Goal: Task Accomplishment & Management: Manage account settings

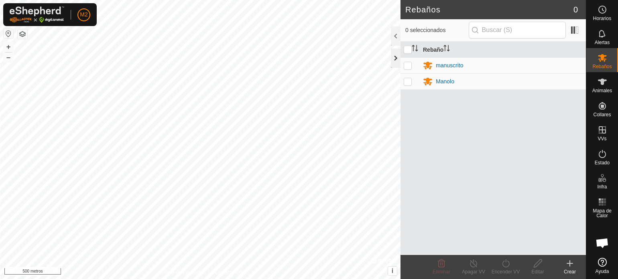
click at [394, 54] on div at bounding box center [396, 58] width 10 height 19
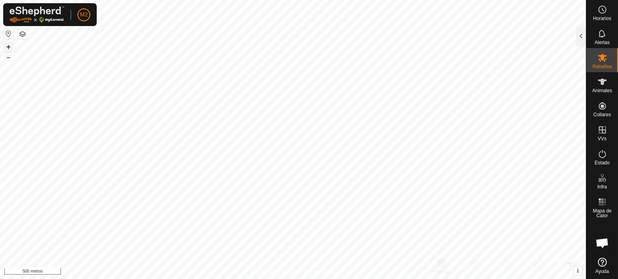
click at [9, 46] on font "+" at bounding box center [8, 47] width 4 height 8
click at [9, 45] on font "+" at bounding box center [8, 47] width 4 height 8
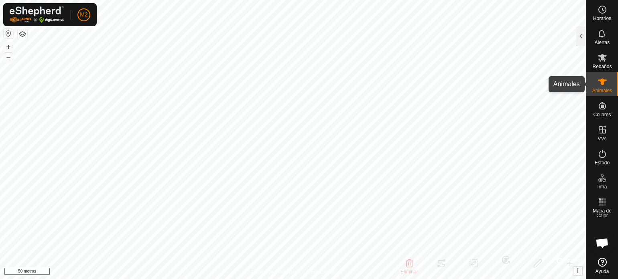
drag, startPoint x: 602, startPoint y: 89, endPoint x: 591, endPoint y: 92, distance: 10.8
click at [602, 89] on font "Animales" at bounding box center [602, 91] width 20 height 6
click at [596, 84] on es-animals-svg-icon at bounding box center [602, 81] width 14 height 13
click at [584, 36] on div at bounding box center [581, 35] width 10 height 19
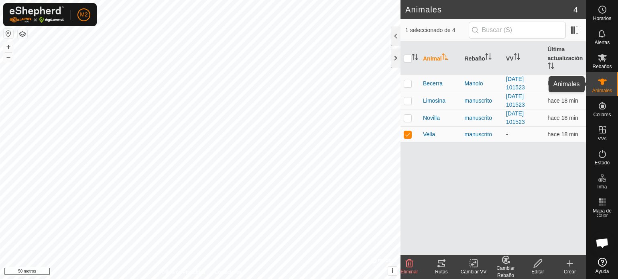
click at [603, 86] on icon at bounding box center [602, 82] width 10 height 10
click at [408, 136] on p-checkbox at bounding box center [408, 134] width 8 height 6
click at [405, 132] on p-checkbox at bounding box center [408, 134] width 8 height 6
checkbox input "true"
click at [441, 262] on icon at bounding box center [441, 264] width 10 height 10
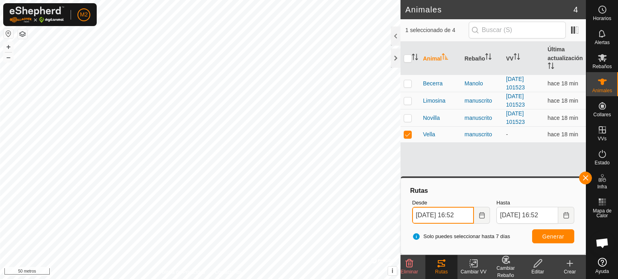
click at [421, 211] on input "11 Oct, 2025 16:52" at bounding box center [443, 215] width 62 height 17
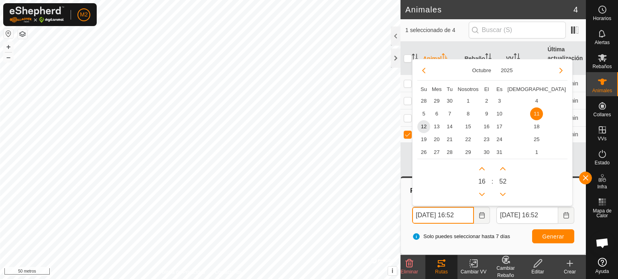
click at [421, 211] on input "11 Oct, 2025 16:52" at bounding box center [443, 215] width 62 height 17
click at [409, 205] on div "Desde 11 Oct, 2025 16:52 Octubre 2025 Su Mes Tu Nosotros El Es Sá 28 29 30 1 2 …" at bounding box center [451, 211] width 84 height 31
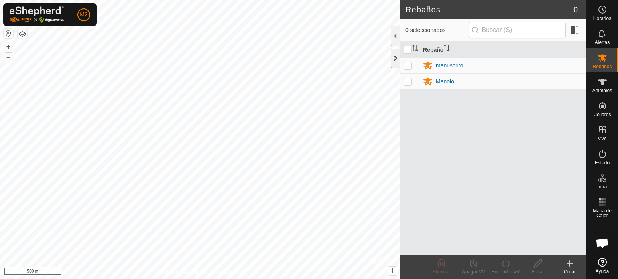
click at [396, 55] on div at bounding box center [396, 58] width 10 height 19
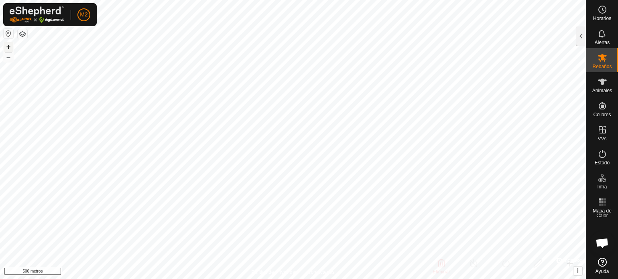
click at [13, 45] on button "+" at bounding box center [9, 47] width 10 height 10
click at [8, 47] on font "+" at bounding box center [8, 47] width 4 height 8
click at [608, 67] on font "Rebaños" at bounding box center [601, 67] width 19 height 6
click at [582, 36] on div at bounding box center [581, 35] width 10 height 19
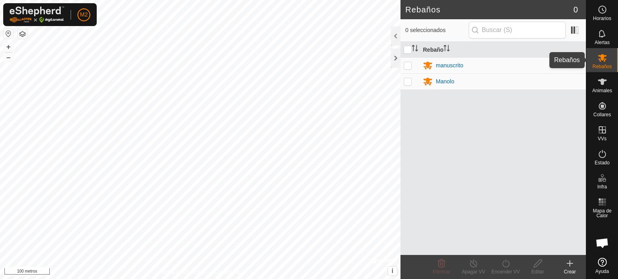
click at [602, 65] on font "Rebaños" at bounding box center [601, 67] width 19 height 6
click at [407, 63] on p-checkbox at bounding box center [408, 65] width 8 height 6
checkbox input "true"
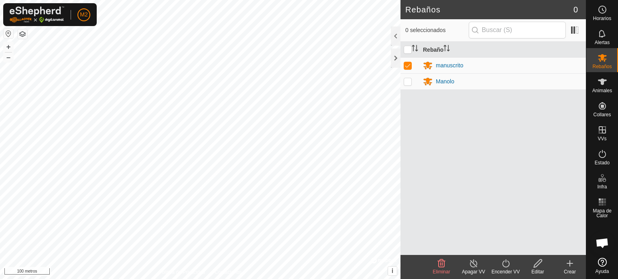
click at [539, 263] on icon at bounding box center [538, 264] width 8 height 8
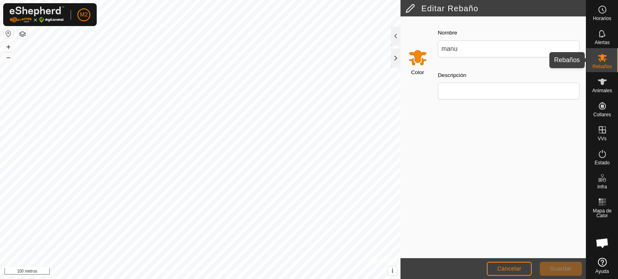
click at [606, 63] on es-mob-svg-icon at bounding box center [602, 57] width 14 height 13
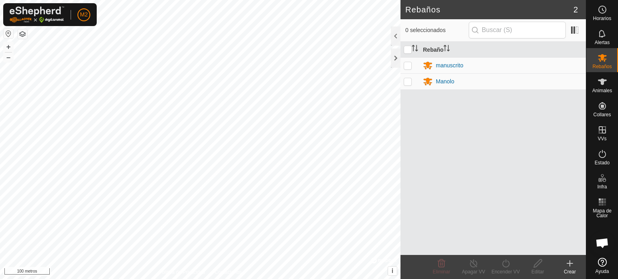
click at [409, 84] on p-checkbox at bounding box center [408, 81] width 8 height 6
click at [409, 83] on p-checkbox at bounding box center [408, 81] width 8 height 6
checkbox input "false"
drag, startPoint x: 512, startPoint y: 156, endPoint x: 533, endPoint y: 181, distance: 31.9
click at [453, 186] on div "Rebaño manuscrito Manolo" at bounding box center [492, 148] width 185 height 213
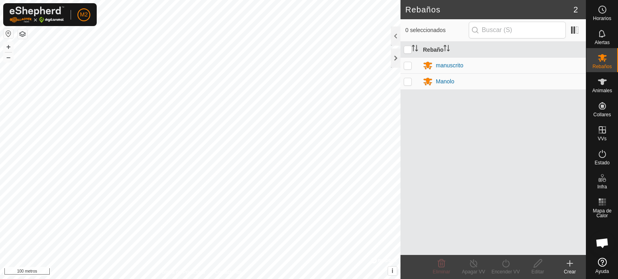
click at [408, 62] on p-tablecheckbox at bounding box center [408, 65] width 8 height 6
checkbox input "true"
click at [409, 81] on p-checkbox at bounding box center [408, 81] width 8 height 6
checkbox input "true"
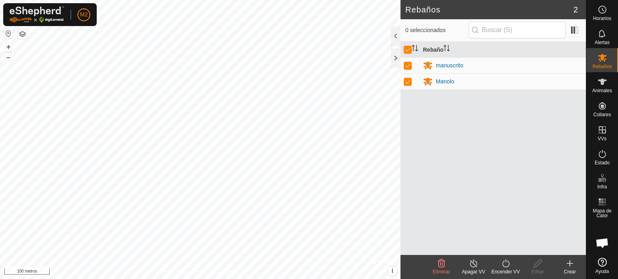
click at [406, 64] on p-checkbox at bounding box center [408, 65] width 8 height 6
checkbox input "false"
drag, startPoint x: 540, startPoint y: 187, endPoint x: 438, endPoint y: 195, distance: 101.5
click at [438, 195] on div "Rebaño manuscrito Manolo" at bounding box center [492, 148] width 185 height 213
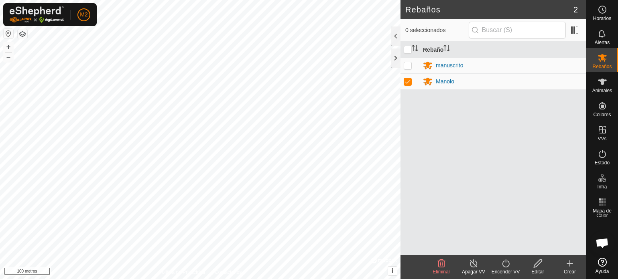
click at [408, 79] on p-checkbox at bounding box center [408, 81] width 8 height 6
checkbox input "false"
click at [408, 63] on p-checkbox at bounding box center [408, 65] width 8 height 6
checkbox input "true"
click at [606, 59] on icon at bounding box center [602, 58] width 10 height 10
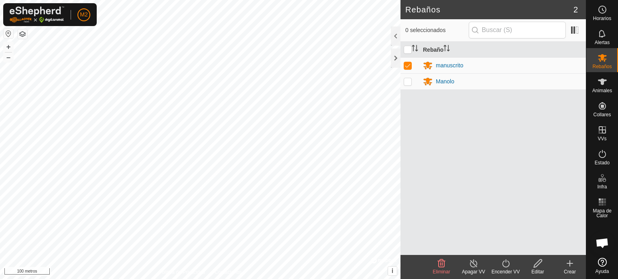
click at [410, 81] on p-checkbox at bounding box center [408, 81] width 8 height 6
checkbox input "true"
click at [408, 46] on input "checkbox" at bounding box center [408, 50] width 8 height 8
checkbox input "false"
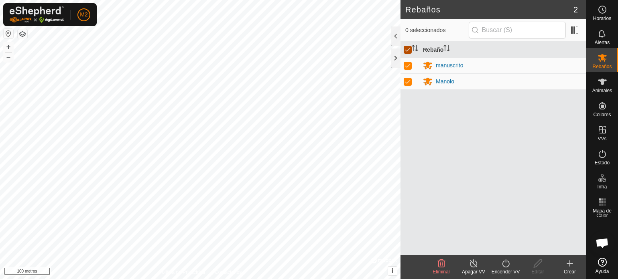
checkbox input "false"
click at [408, 83] on p-checkbox at bounding box center [408, 81] width 8 height 6
checkbox input "true"
click at [538, 263] on icon at bounding box center [538, 264] width 10 height 10
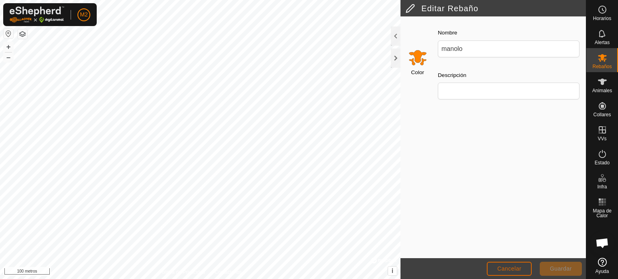
click at [504, 264] on button "Cancelar" at bounding box center [509, 269] width 45 height 14
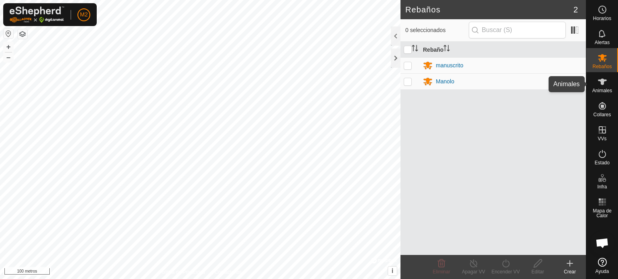
click at [595, 88] on font "Animales" at bounding box center [602, 91] width 20 height 6
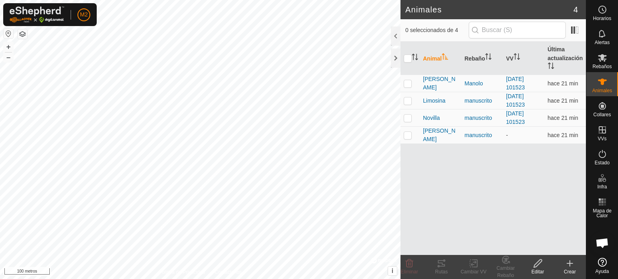
drag, startPoint x: 520, startPoint y: 183, endPoint x: 467, endPoint y: 199, distance: 55.7
click at [470, 199] on div "Animal Rebaño VV Última actualización Becerra Manolo 2025-08-29 101523 hace 21 …" at bounding box center [492, 148] width 185 height 213
click at [536, 179] on div "Animal Rebaño VV Última actualización Becerra Manolo 2025-08-29 101523 hace 21 …" at bounding box center [492, 148] width 185 height 213
click at [605, 60] on icon at bounding box center [602, 58] width 10 height 10
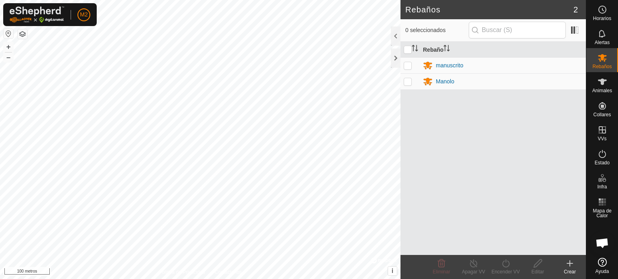
click at [408, 65] on p-checkbox at bounding box center [408, 65] width 8 height 6
checkbox input "true"
click at [504, 261] on icon at bounding box center [506, 264] width 10 height 10
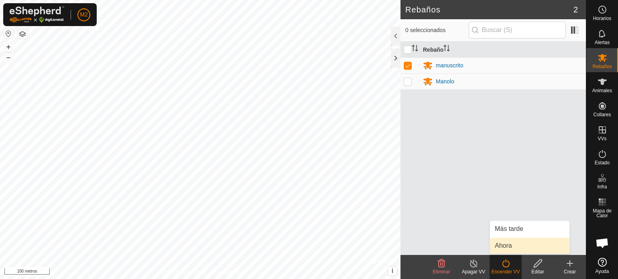
click at [507, 247] on link "Ahora" at bounding box center [529, 246] width 79 height 16
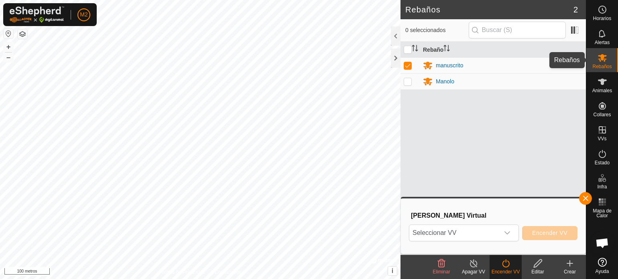
click at [604, 58] on icon at bounding box center [602, 58] width 10 height 10
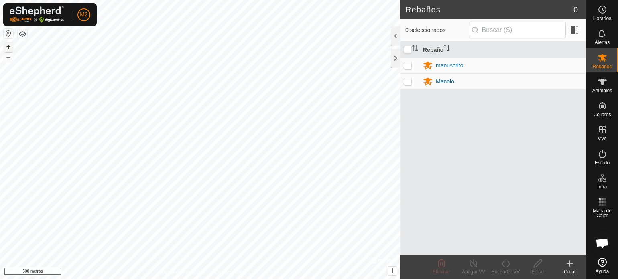
click at [8, 49] on font "+" at bounding box center [8, 47] width 4 height 8
click at [9, 45] on font "+" at bounding box center [8, 47] width 4 height 8
drag, startPoint x: 503, startPoint y: 130, endPoint x: 482, endPoint y: 134, distance: 21.2
click at [435, 130] on div "Rebaño manuscrito Manolo" at bounding box center [492, 148] width 185 height 213
click at [570, 261] on icon at bounding box center [570, 264] width 0 height 6
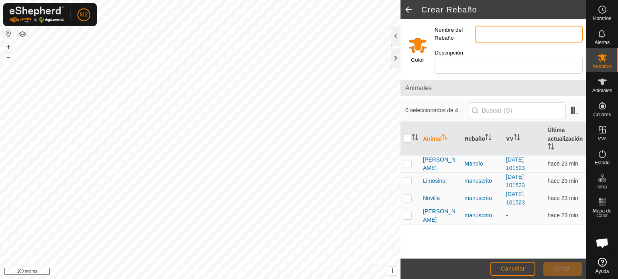
click at [517, 30] on input "Nombre del Rebaño" at bounding box center [529, 34] width 108 height 17
type input "manolo"
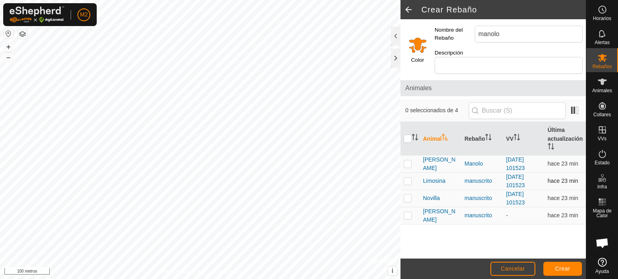
click at [408, 181] on p-checkbox at bounding box center [408, 181] width 8 height 6
checkbox input "true"
click at [411, 195] on p-checkbox at bounding box center [408, 198] width 8 height 6
checkbox input "true"
click at [409, 212] on p-checkbox at bounding box center [408, 215] width 8 height 6
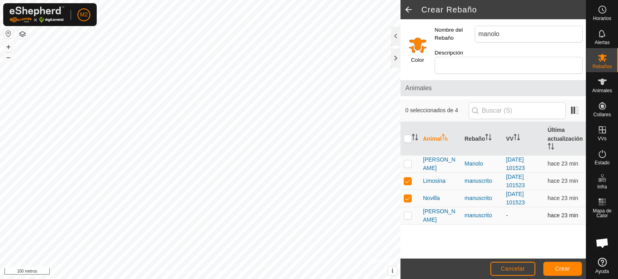
checkbox input "true"
click at [569, 264] on button "Crear" at bounding box center [562, 269] width 39 height 14
click at [509, 136] on font "VV" at bounding box center [510, 139] width 8 height 6
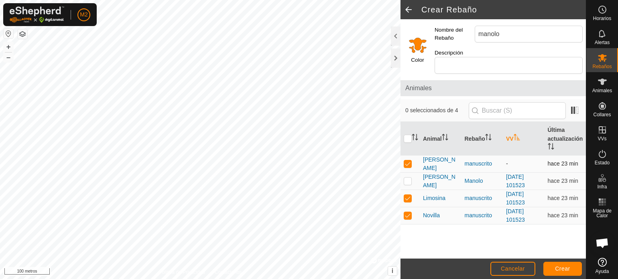
click at [513, 161] on td "-" at bounding box center [524, 163] width 42 height 17
